Goal: Transaction & Acquisition: Purchase product/service

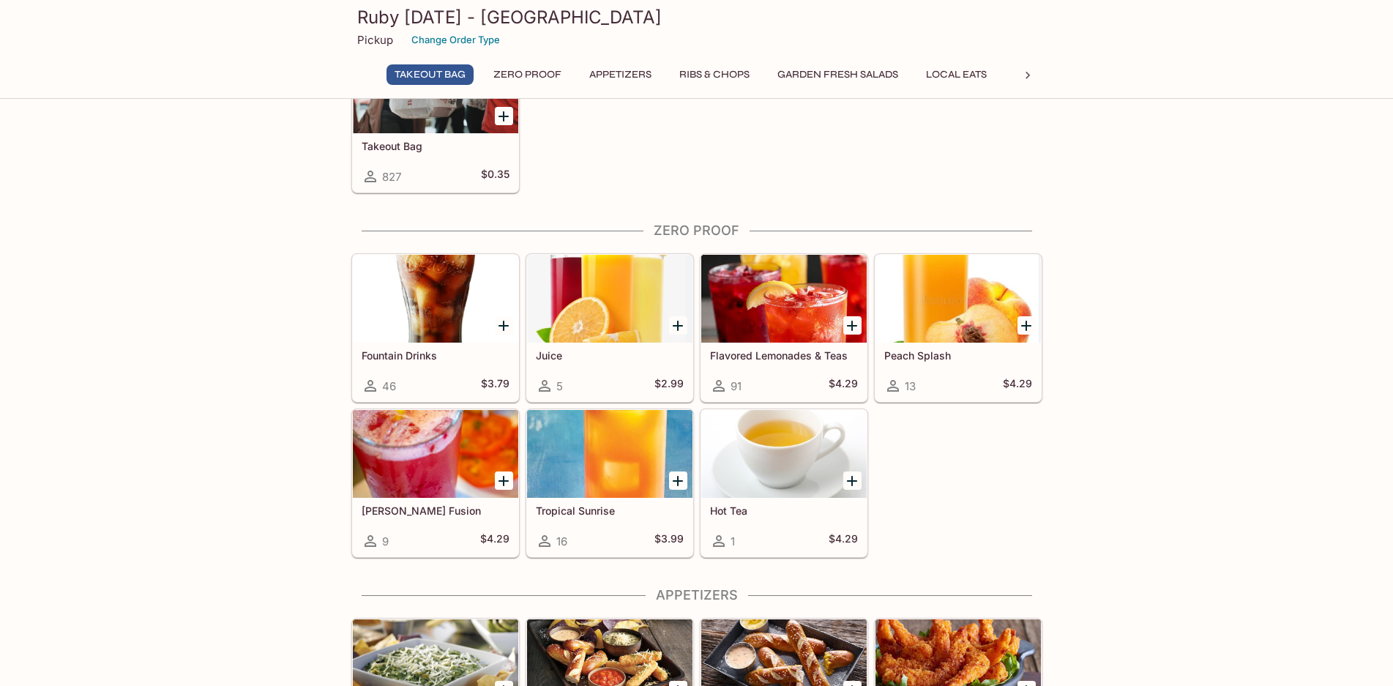
scroll to position [146, 0]
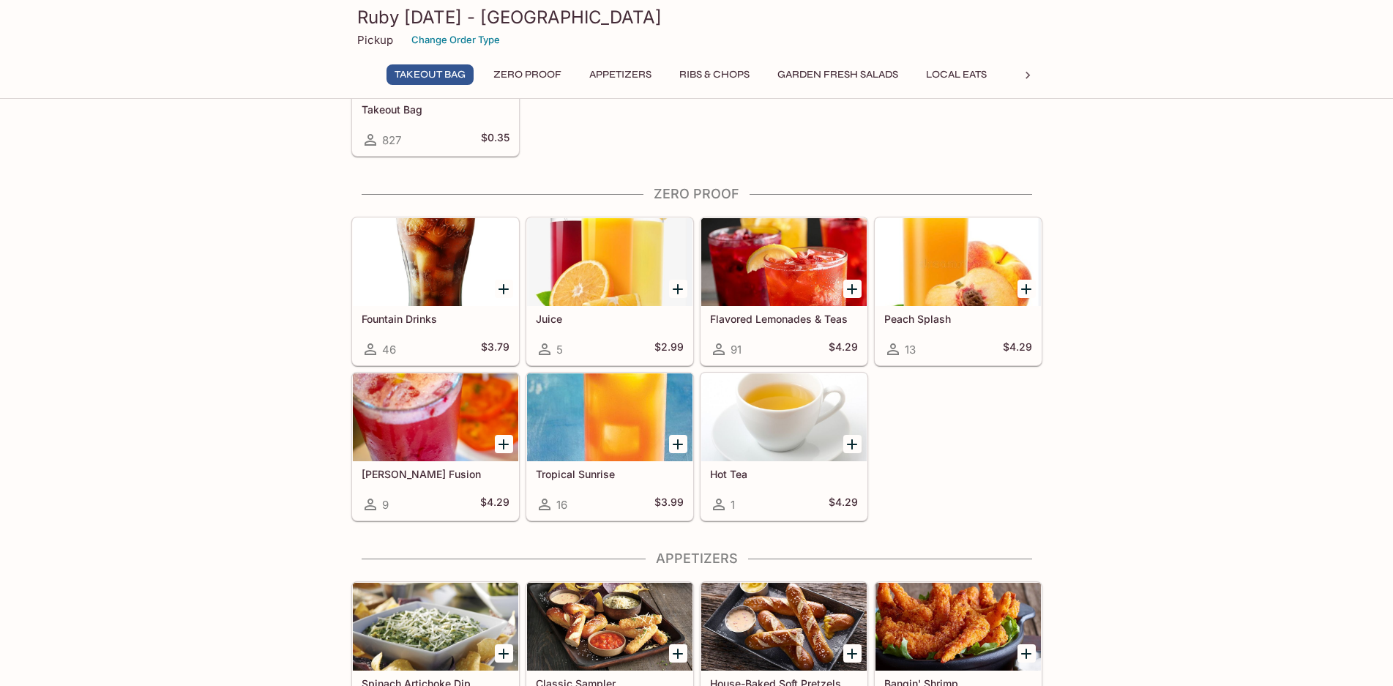
click at [432, 136] on div "827 $0.35" at bounding box center [436, 140] width 148 height 18
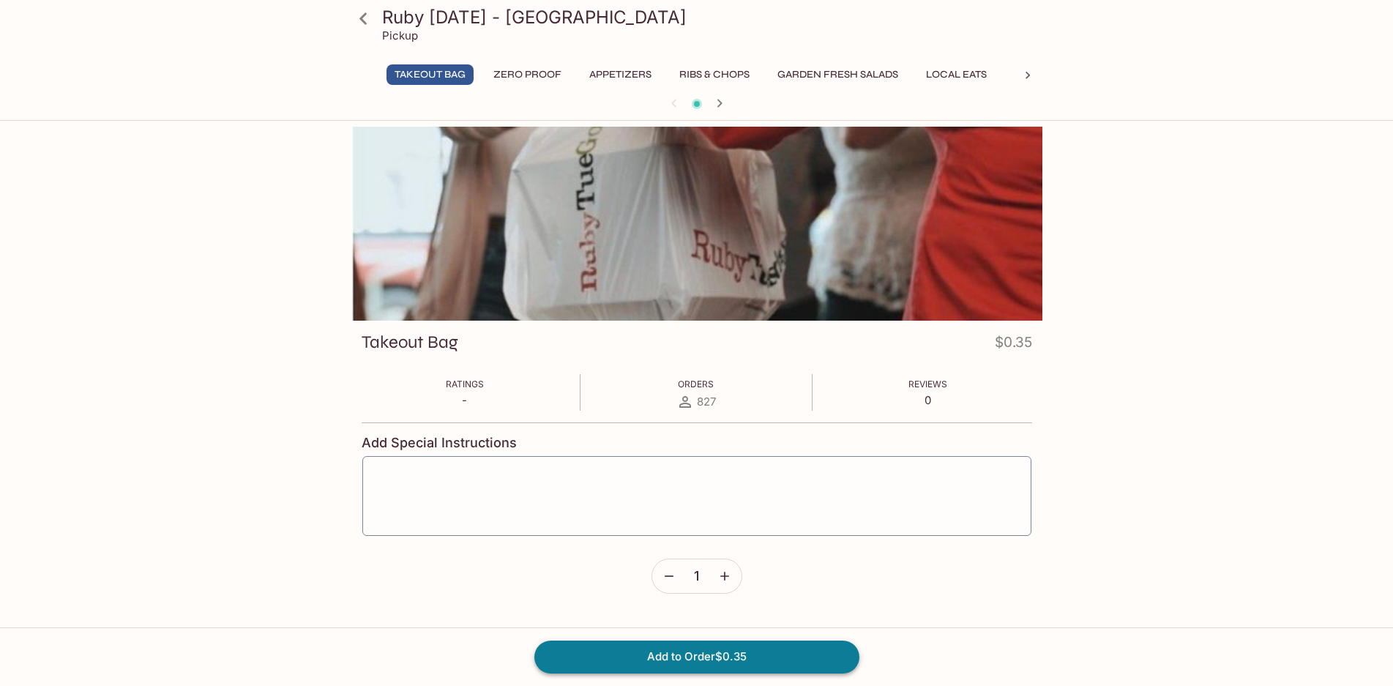
click at [728, 657] on button "Add to Order $0.35" at bounding box center [696, 657] width 325 height 32
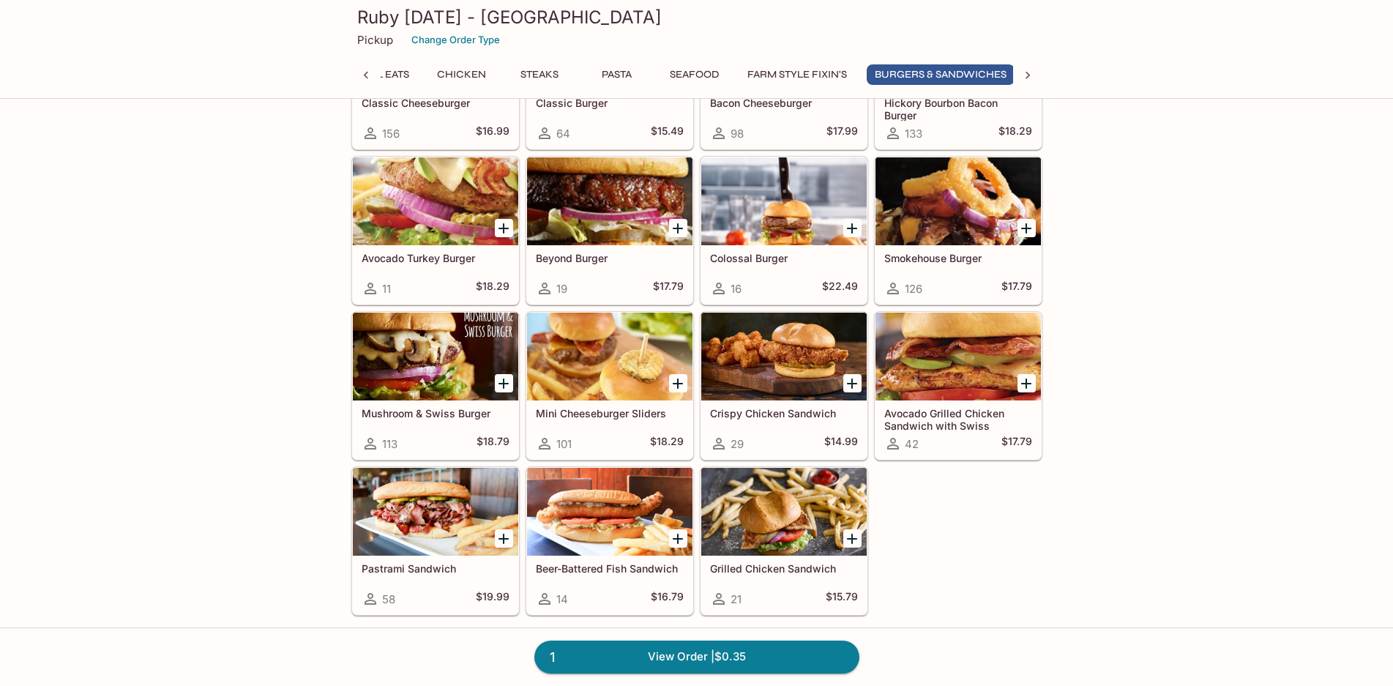
scroll to position [4319, 0]
click at [444, 266] on div "Avocado Turkey Burger 11 $18.29" at bounding box center [435, 274] width 165 height 59
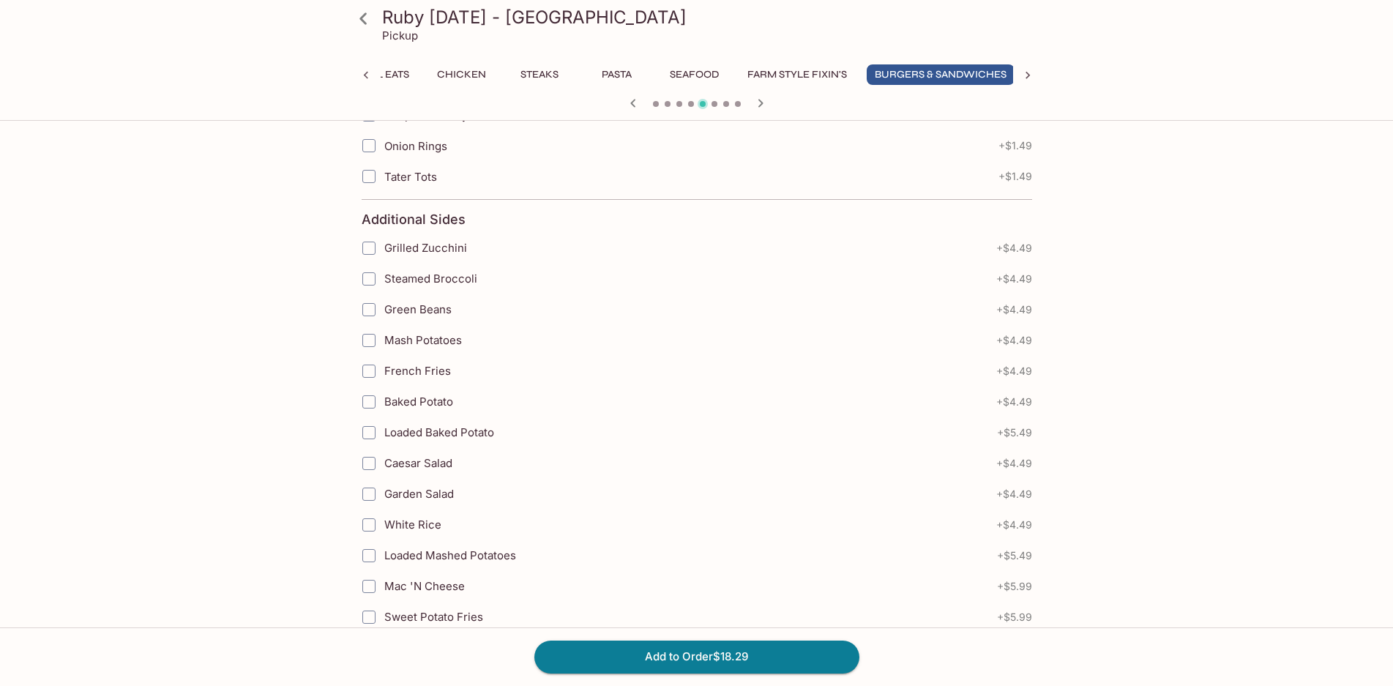
scroll to position [952, 0]
click at [369, 370] on input "French Fries" at bounding box center [368, 370] width 29 height 29
checkbox input "true"
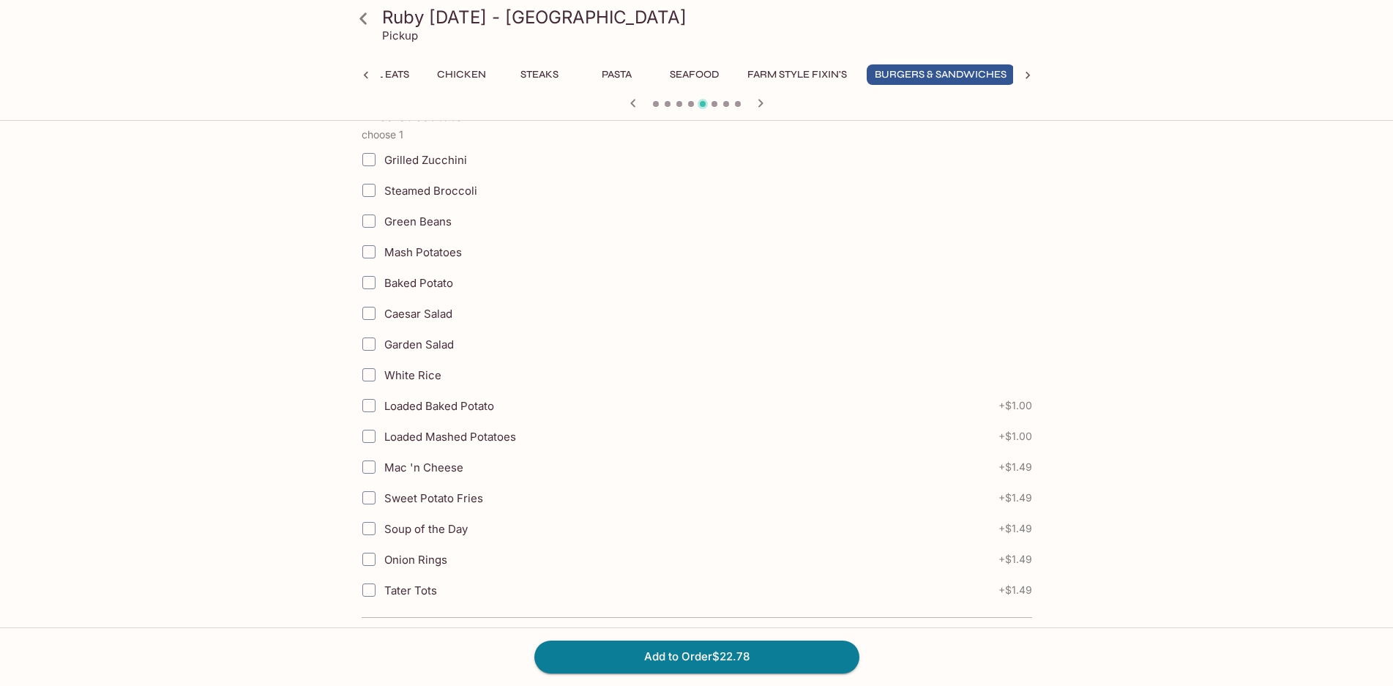
scroll to position [2584, 0]
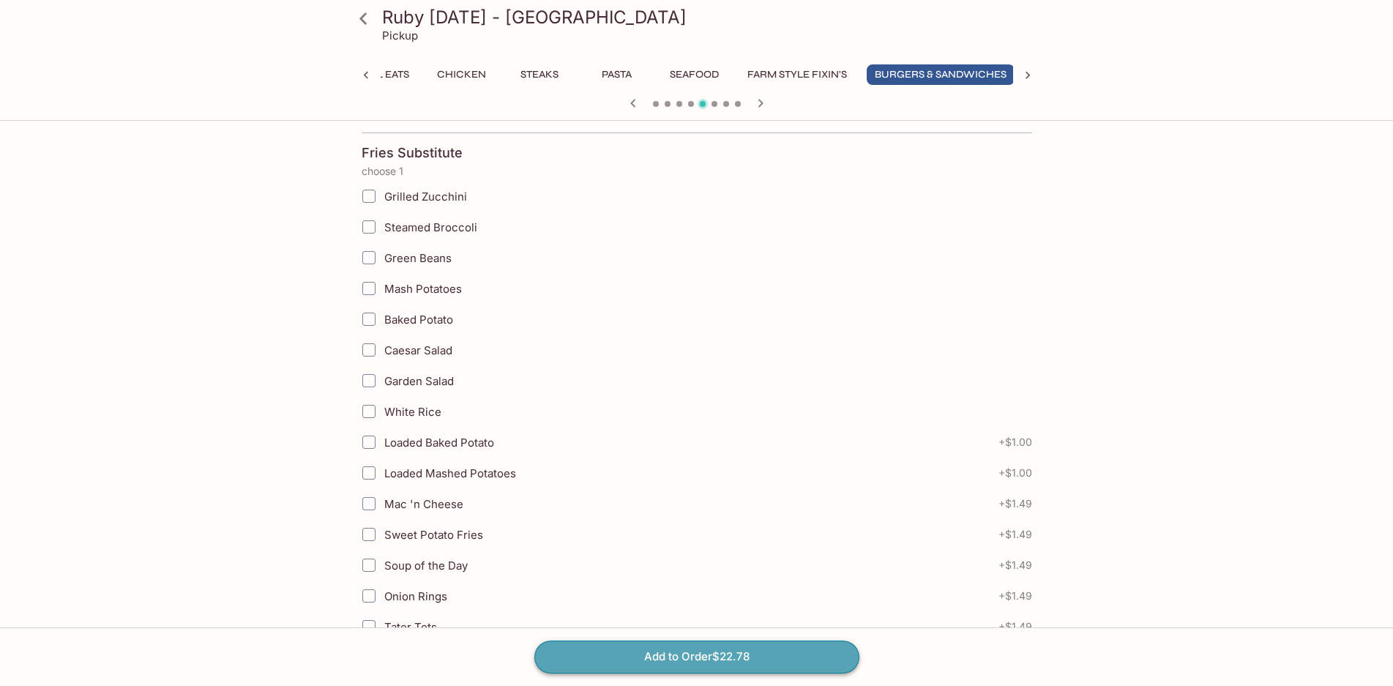
click at [724, 652] on button "Add to Order $22.78" at bounding box center [696, 657] width 325 height 32
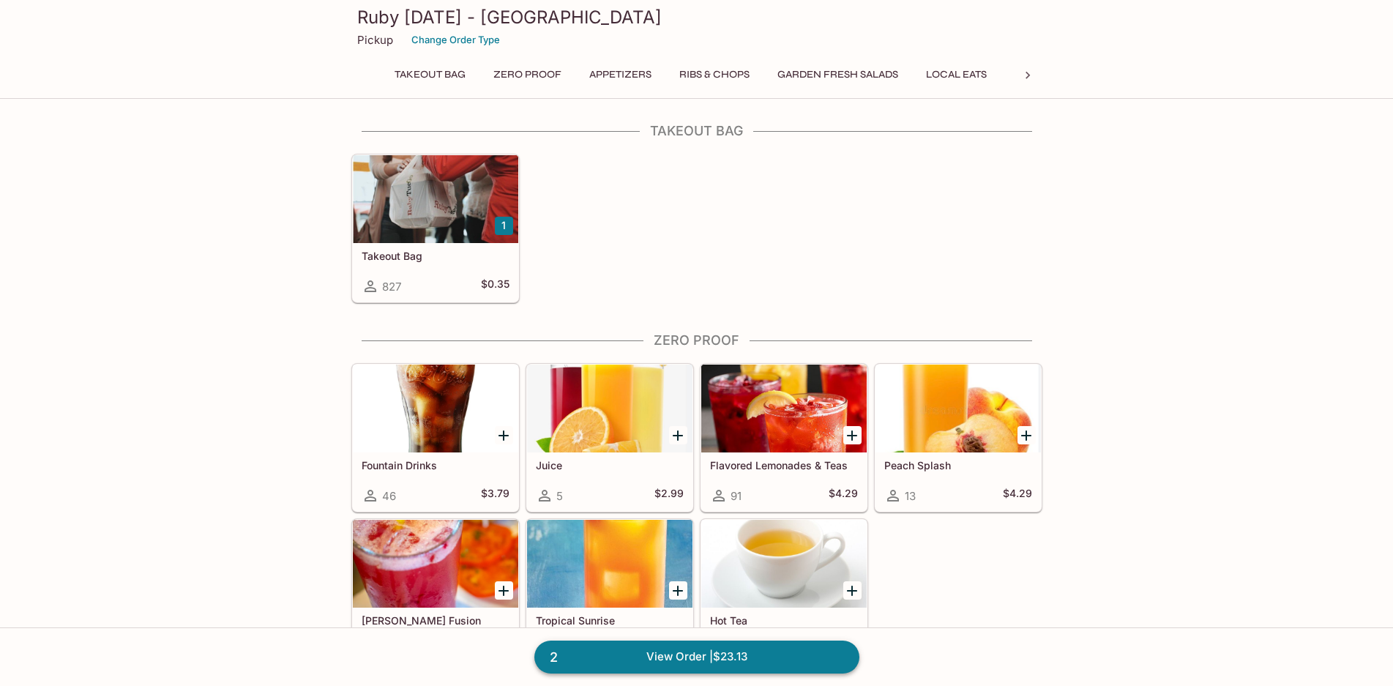
click at [728, 657] on link "2 View Order | $23.13" at bounding box center [696, 657] width 325 height 32
